Goal: Information Seeking & Learning: Learn about a topic

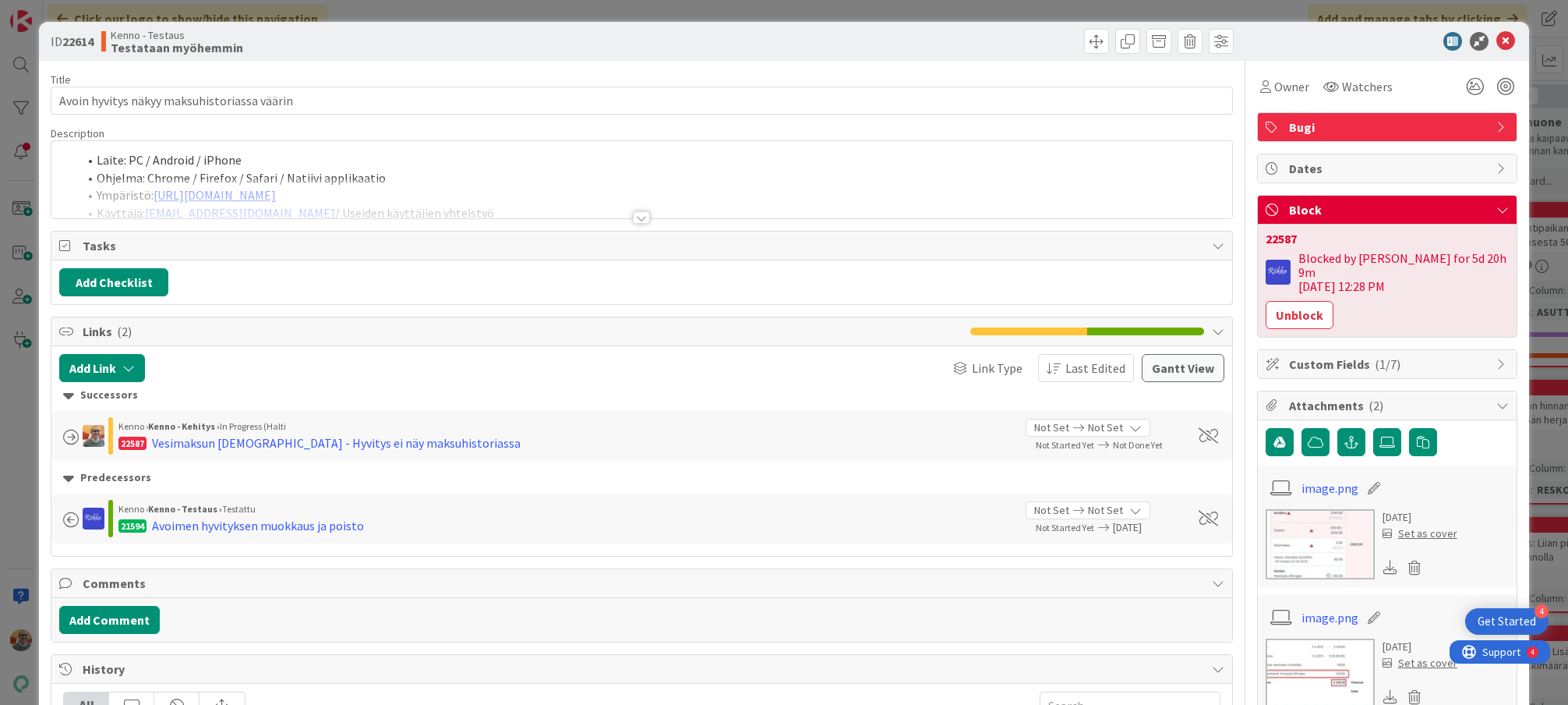
click at [562, 177] on li "Ohjelma: Chrome / Firefox / Safari / Natiivi applikaatio" at bounding box center [651, 178] width 1146 height 18
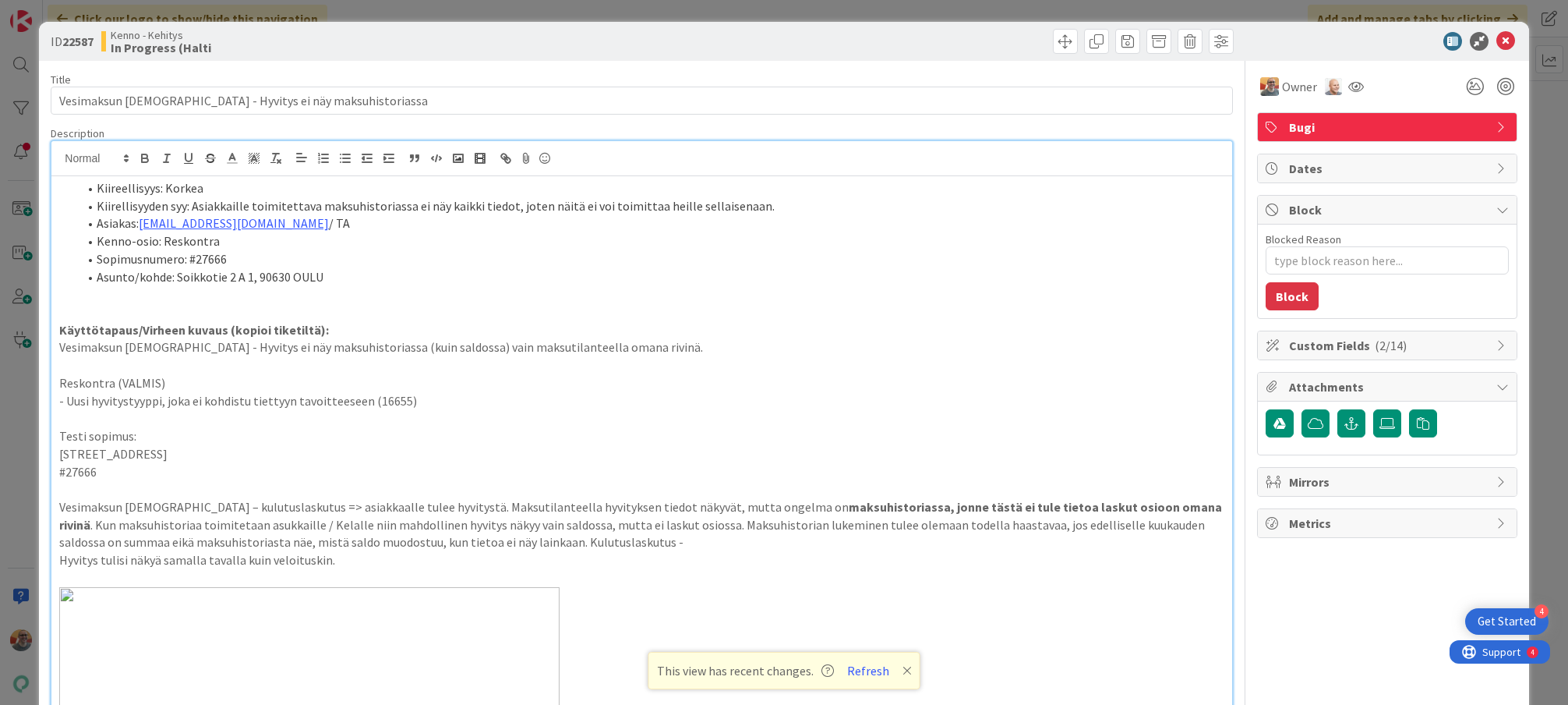
scroll to position [9, 0]
click at [1497, 37] on icon at bounding box center [1506, 41] width 18 height 18
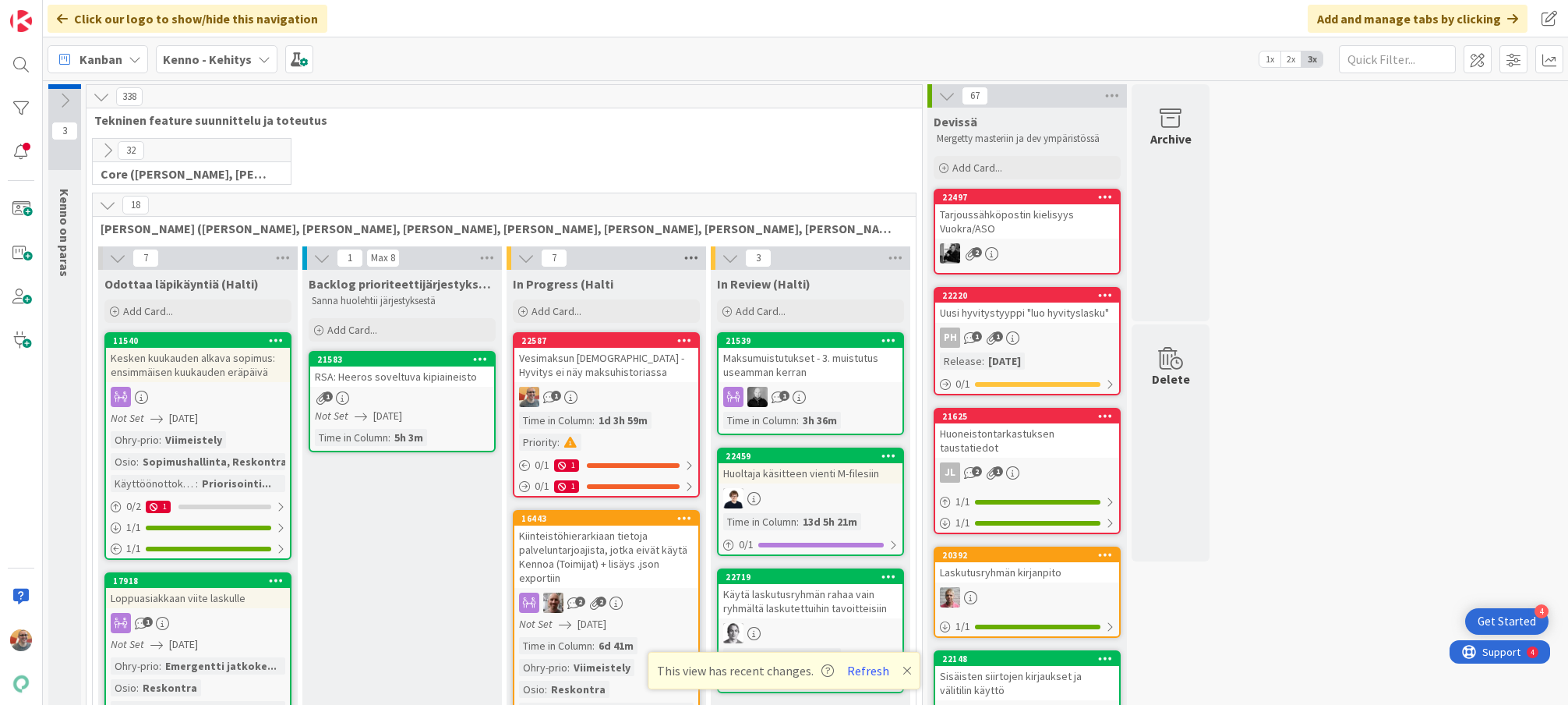
scroll to position [3, 0]
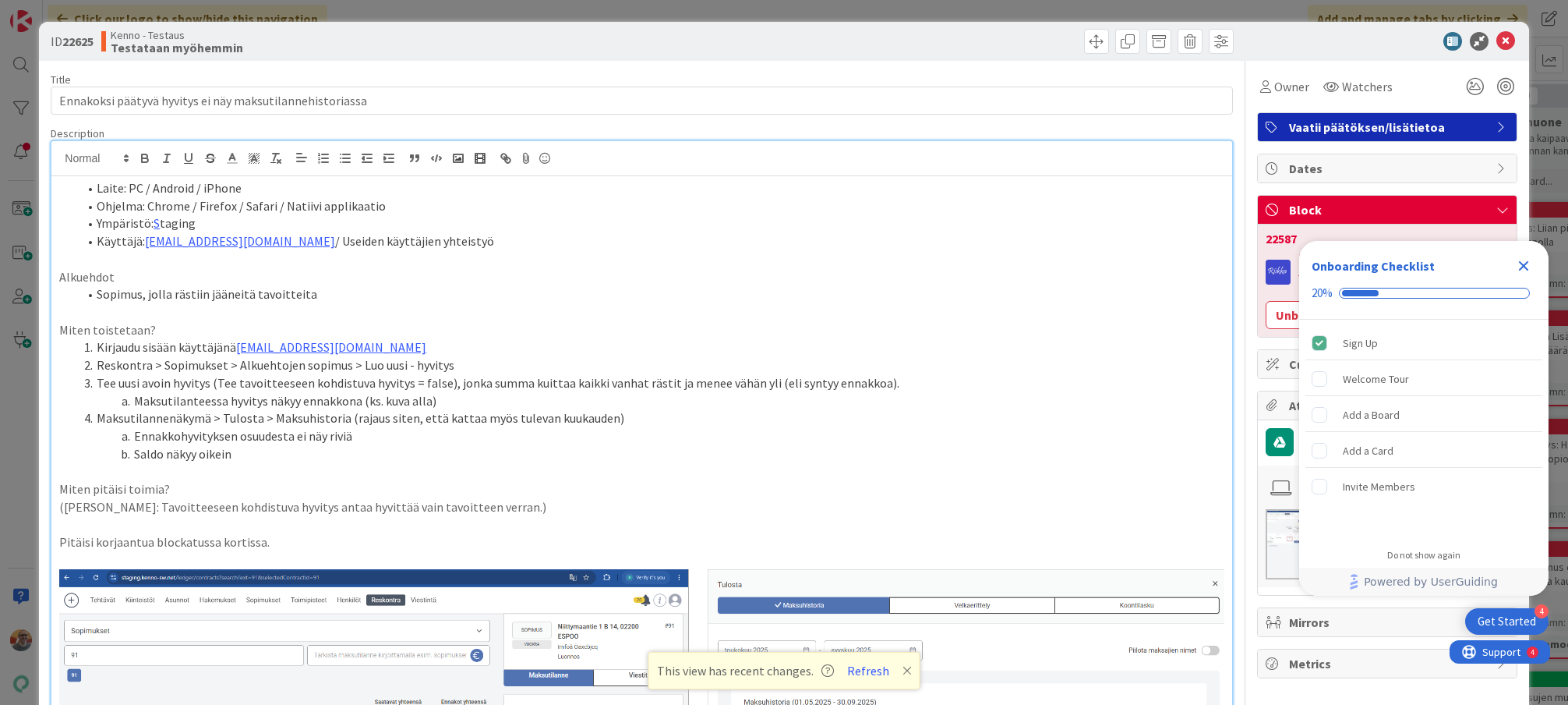
click at [1528, 266] on icon "Close Checklist" at bounding box center [1524, 266] width 18 height 18
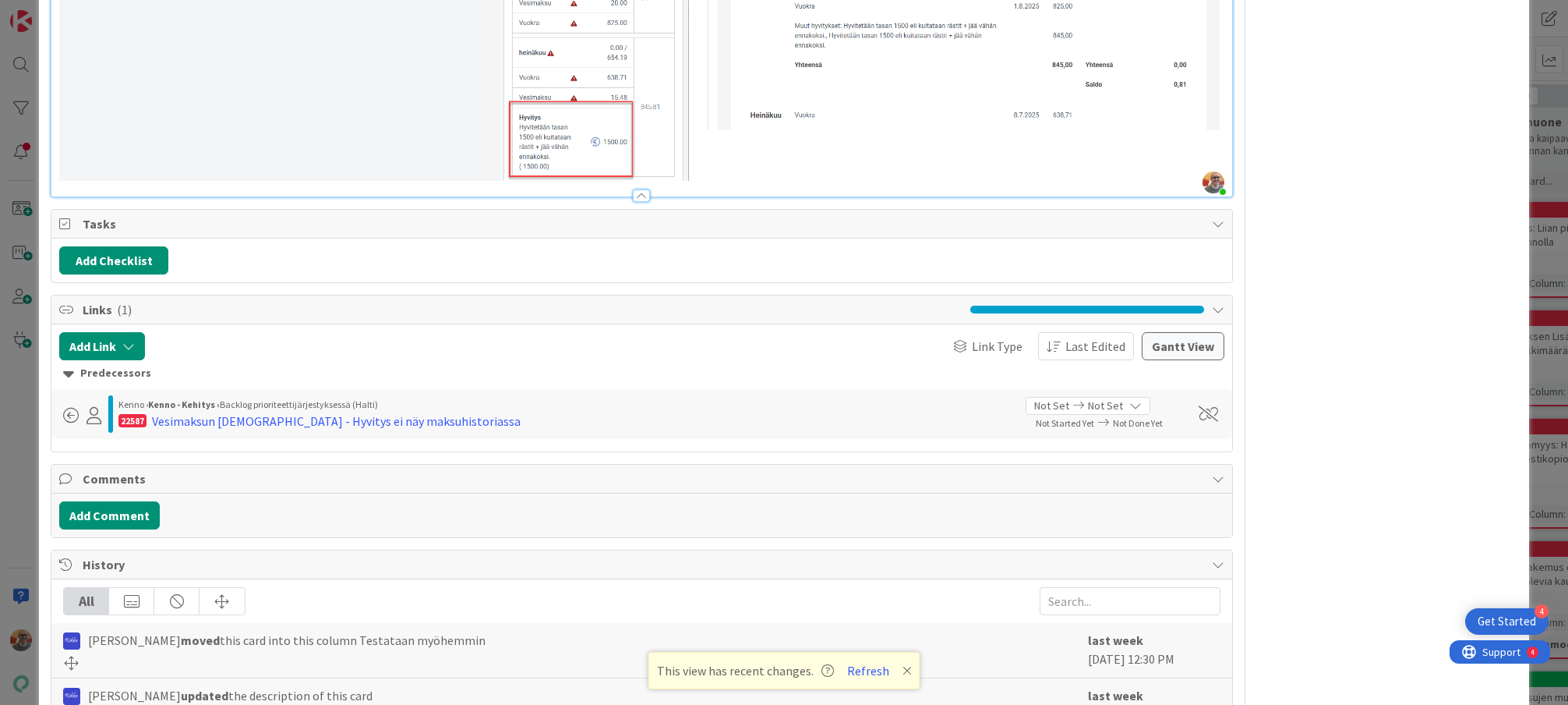
scroll to position [1121, 0]
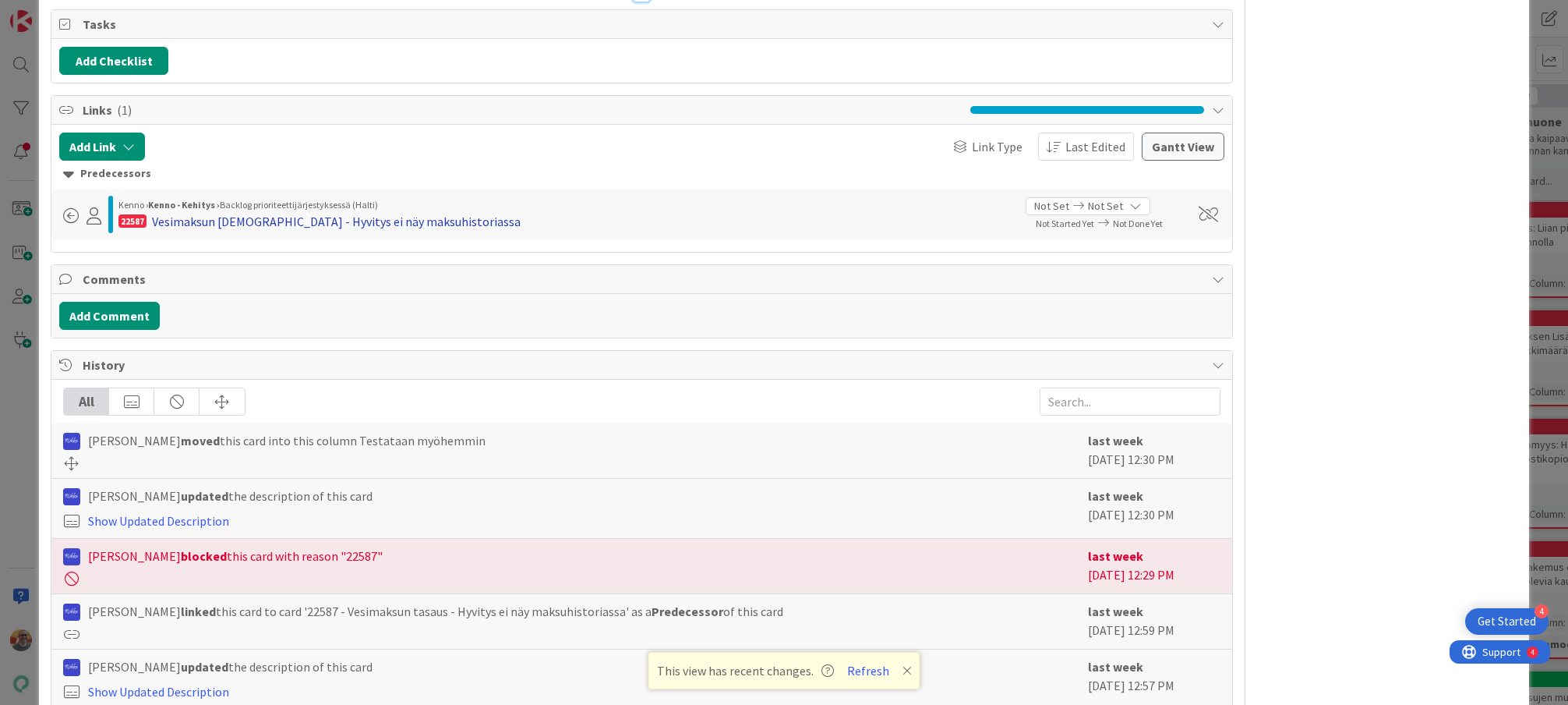
click at [401, 215] on div "Vesimaksun [DEMOGRAPHIC_DATA] - Hyvitys ei näy maksuhistoriassa" at bounding box center [336, 221] width 369 height 18
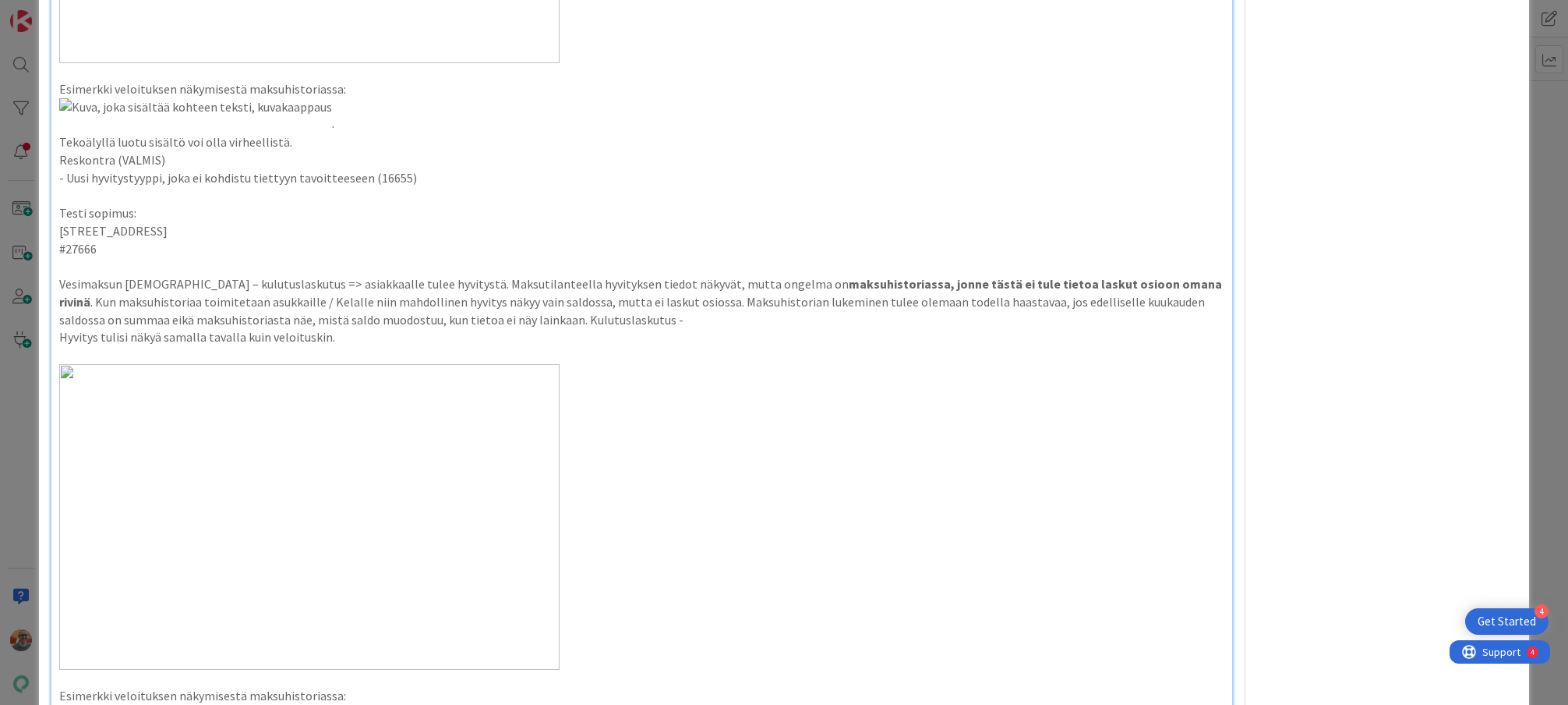
scroll to position [830, 0]
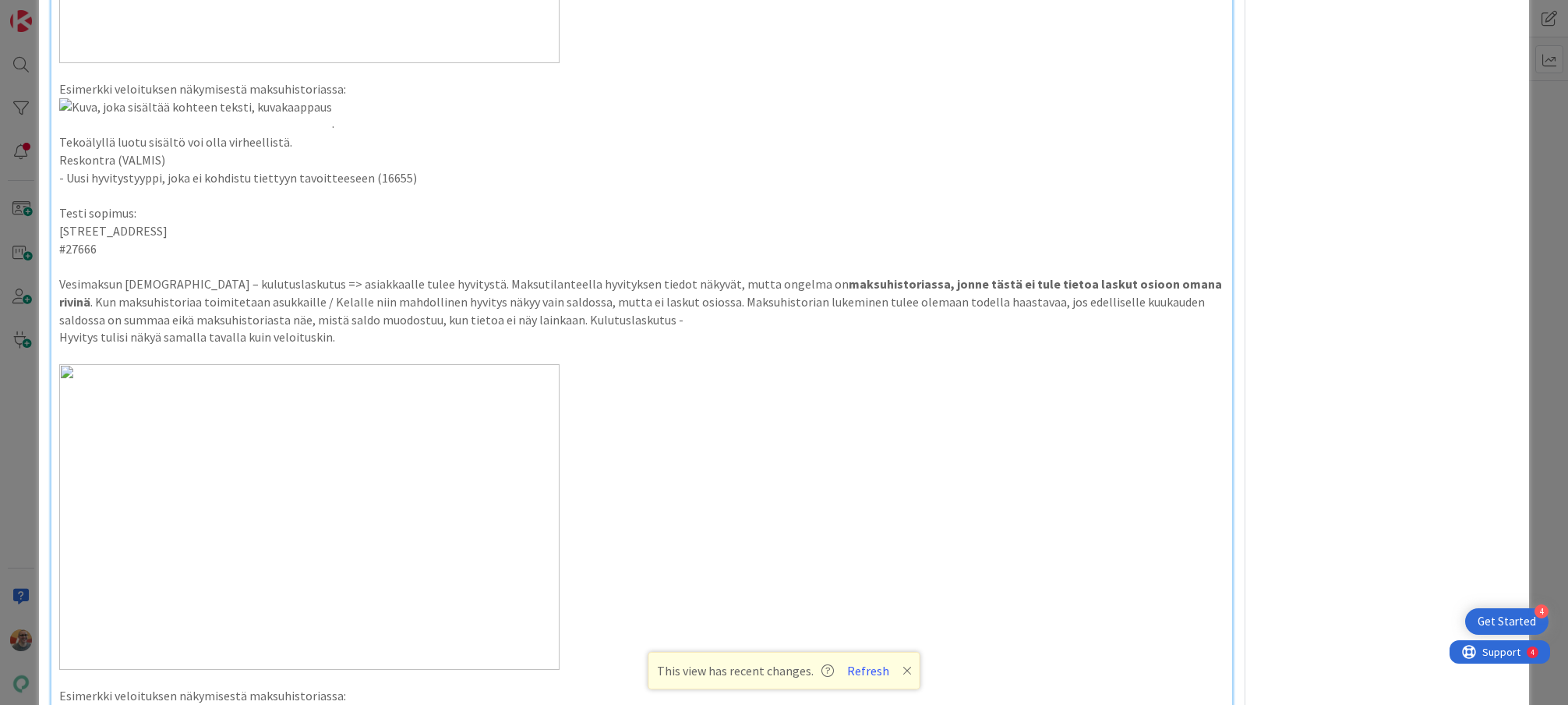
type textarea "x"
